Goal: Information Seeking & Learning: Learn about a topic

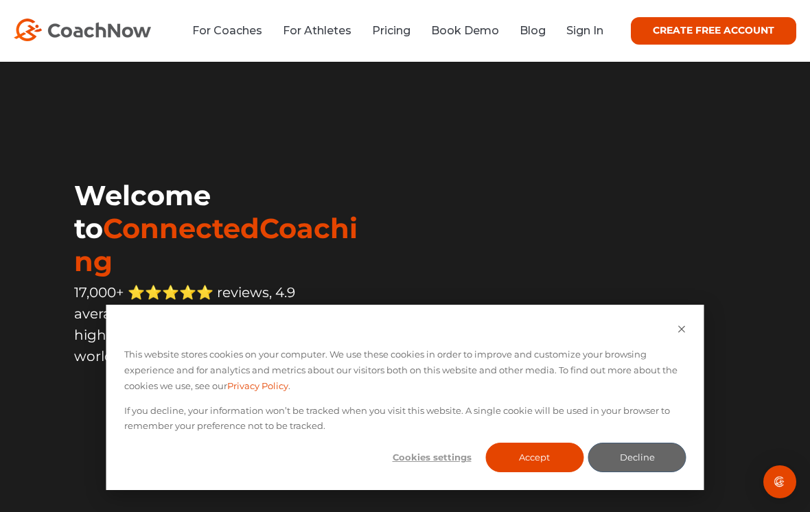
click at [227, 27] on link "For Coaches" at bounding box center [227, 30] width 70 height 13
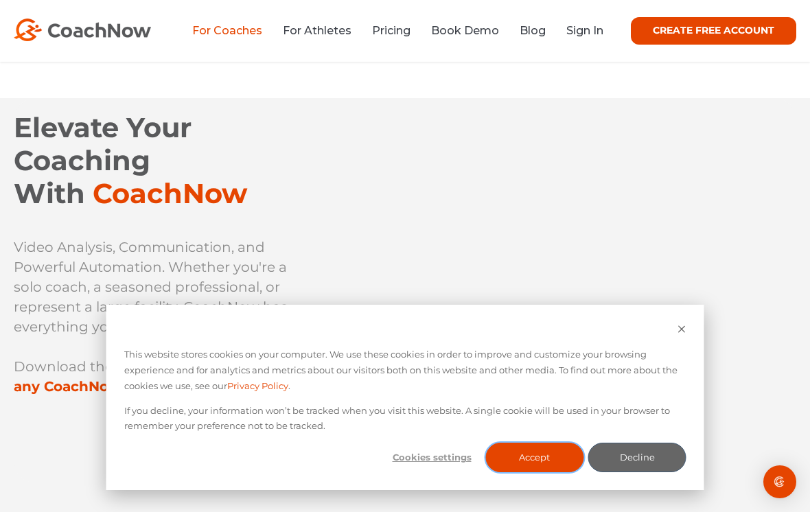
click at [548, 461] on button "Accept" at bounding box center [534, 458] width 98 height 30
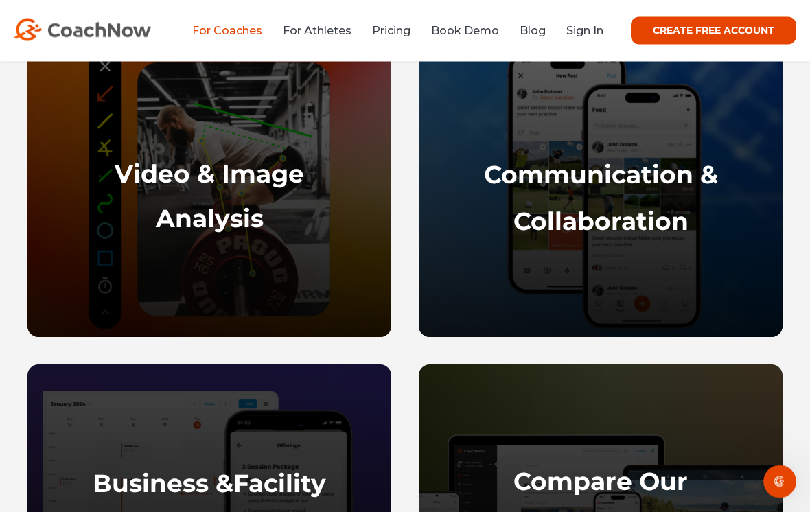
scroll to position [672, 0]
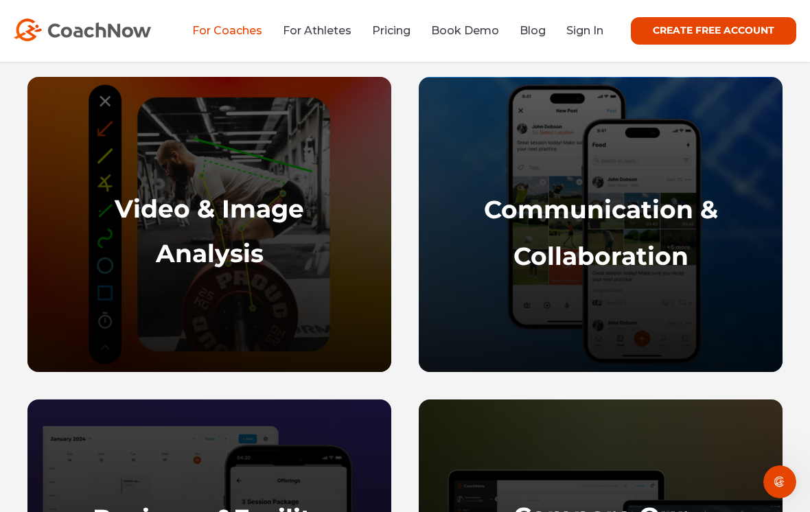
click at [686, 211] on strong "Communication &" at bounding box center [601, 209] width 234 height 30
click at [665, 218] on strong "Communication &" at bounding box center [601, 209] width 234 height 30
click at [664, 217] on strong "Communication &" at bounding box center [601, 209] width 234 height 30
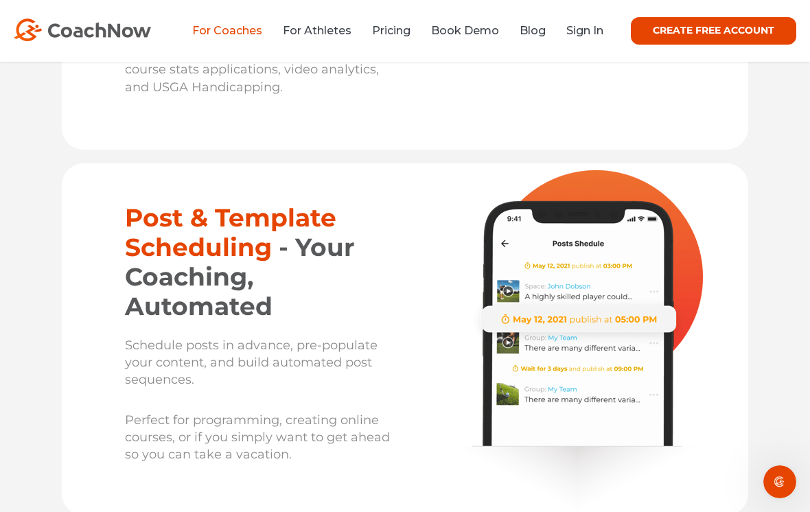
scroll to position [8985, 0]
click at [241, 36] on link "For Coaches" at bounding box center [227, 30] width 70 height 13
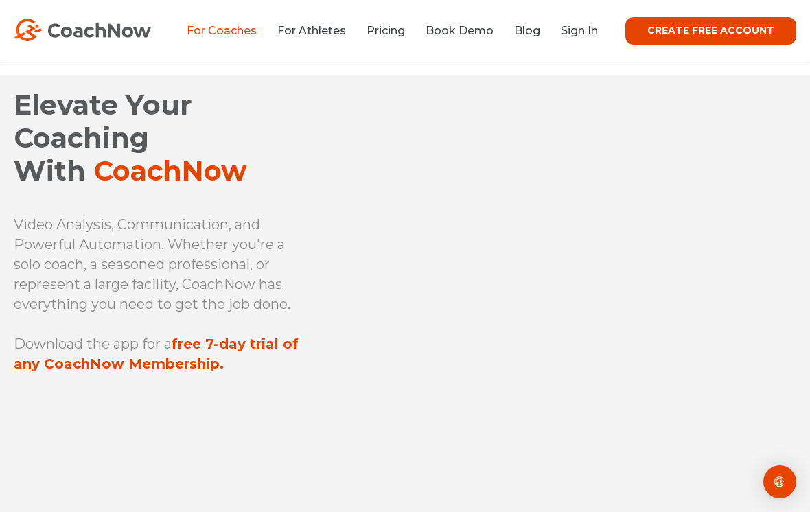
scroll to position [22, 0]
